Goal: Transaction & Acquisition: Book appointment/travel/reservation

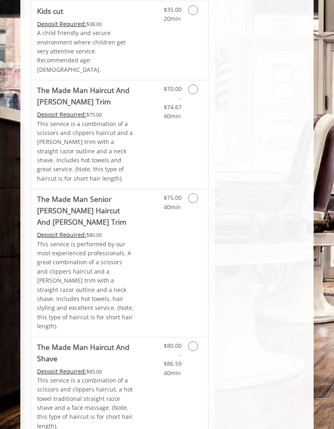
scroll to position [690, 0]
click at [195, 194] on icon "Grooming services" at bounding box center [193, 199] width 10 height 10
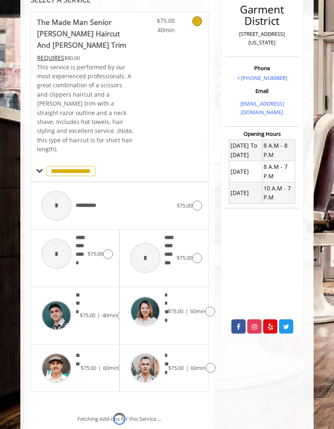
scroll to position [230, 0]
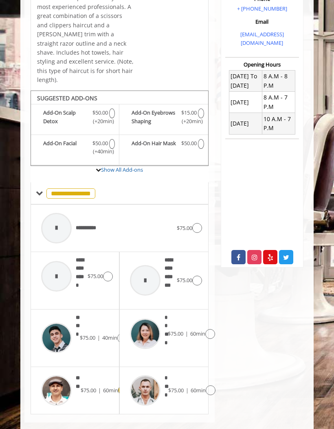
click at [70, 375] on img at bounding box center [56, 390] width 31 height 31
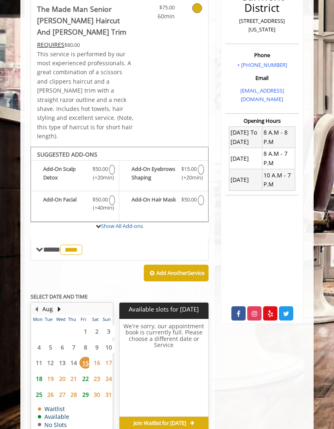
scroll to position [206, 0]
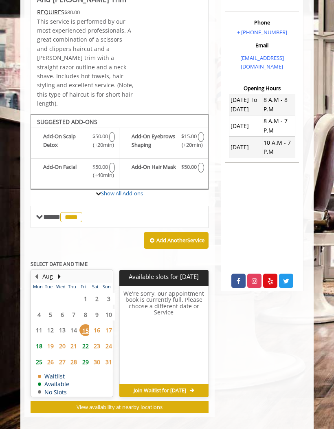
click at [82, 340] on span "22" at bounding box center [85, 346] width 12 height 12
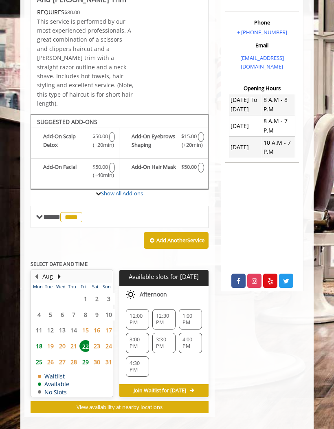
click at [189, 313] on span "1:00 PM" at bounding box center [191, 319] width 16 height 13
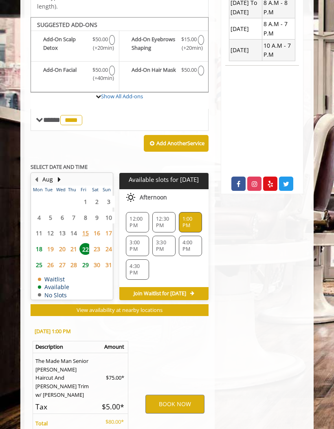
scroll to position [371, 0]
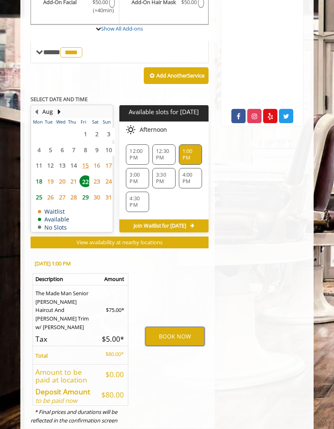
click at [179, 327] on button "BOOK NOW" at bounding box center [174, 336] width 59 height 19
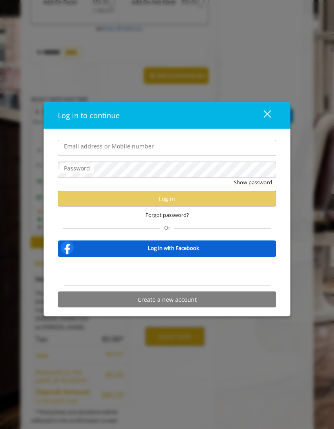
click at [80, 148] on input "Email address or Mobile number" at bounding box center [167, 148] width 218 height 16
click at [78, 147] on input "Email address or Mobile number" at bounding box center [167, 148] width 218 height 16
click at [81, 153] on input "Email address or Mobile number" at bounding box center [167, 148] width 218 height 16
type input "**********"
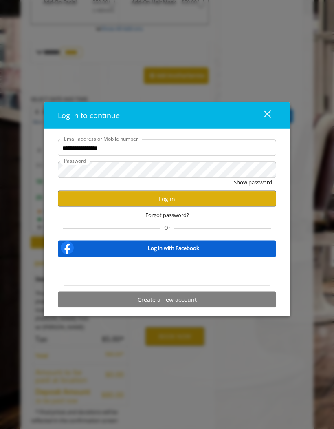
scroll to position [0, 0]
click at [172, 197] on button "Log in" at bounding box center [167, 199] width 218 height 16
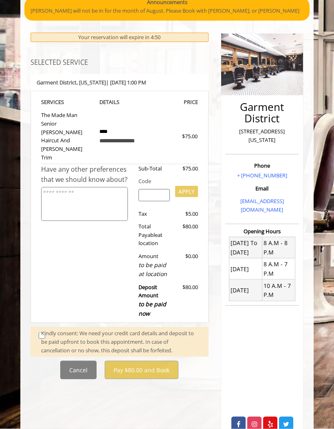
scroll to position [68, 0]
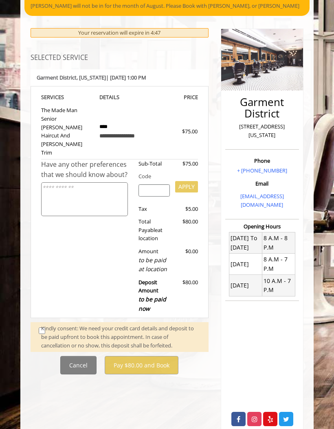
click at [46, 324] on div "Kindly consent: We need your credit card details and deposit to be paid upfront…" at bounding box center [120, 336] width 159 height 25
click at [41, 324] on div "Kindly consent: We need your credit card details and deposit to be paid upfront…" at bounding box center [120, 336] width 159 height 25
click at [47, 324] on div "Kindly consent: We need your credit card details and deposit to be paid upfront…" at bounding box center [120, 336] width 159 height 25
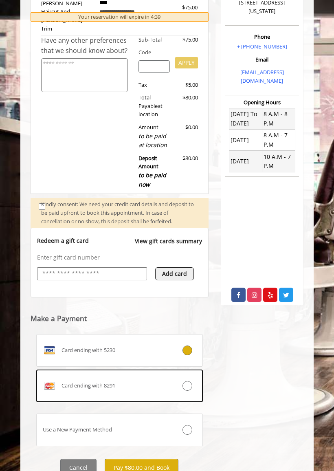
scroll to position [202, 0]
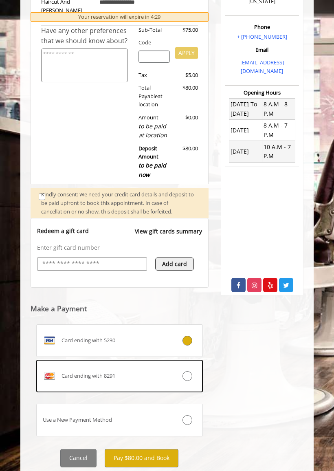
click at [143, 418] on button "Pay $80.00 and Book" at bounding box center [142, 458] width 74 height 18
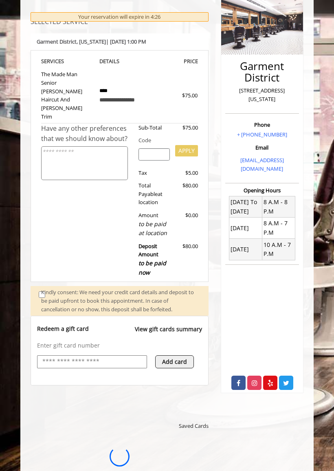
scroll to position [0, 0]
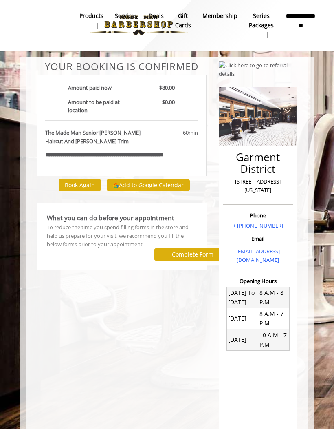
click at [188, 253] on button "Complete Form" at bounding box center [192, 254] width 77 height 12
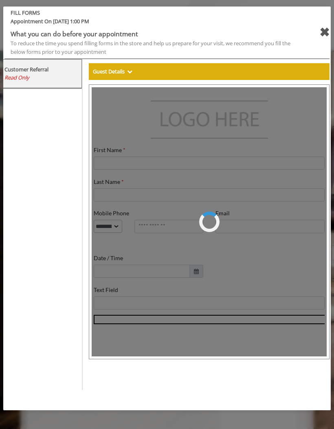
type input "******"
type input "**********"
select select "***"
type input "**********"
